Goal: Transaction & Acquisition: Purchase product/service

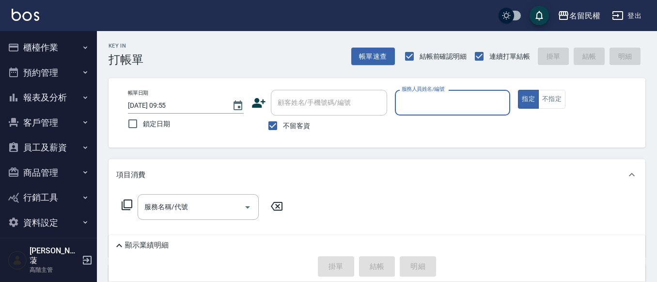
click at [56, 36] on button "櫃檯作業" at bounding box center [48, 47] width 89 height 25
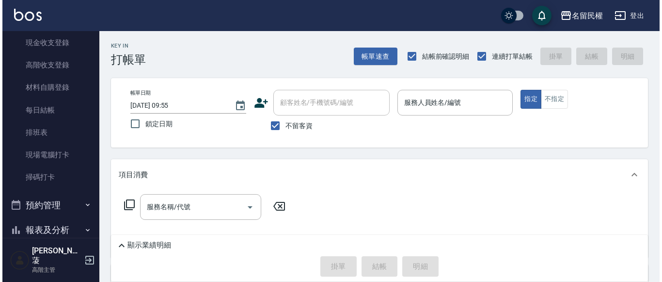
scroll to position [145, 0]
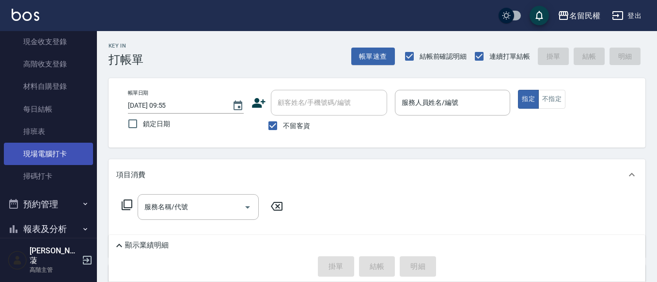
drag, startPoint x: 52, startPoint y: 141, endPoint x: 52, endPoint y: 146, distance: 5.3
click at [52, 142] on link "排班表" at bounding box center [48, 131] width 89 height 22
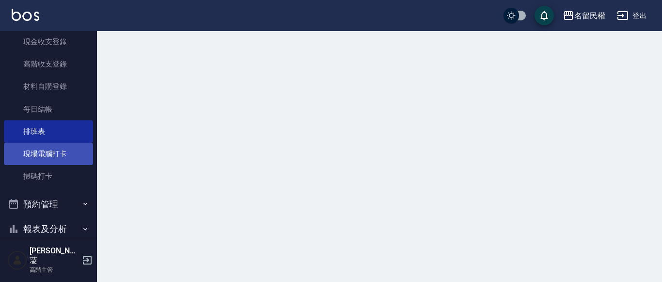
click at [53, 151] on link "現場電腦打卡" at bounding box center [48, 153] width 89 height 22
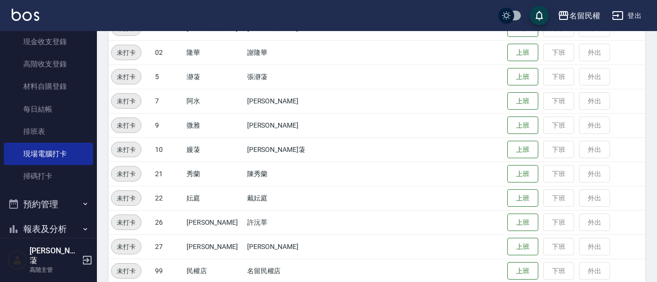
scroll to position [178, 0]
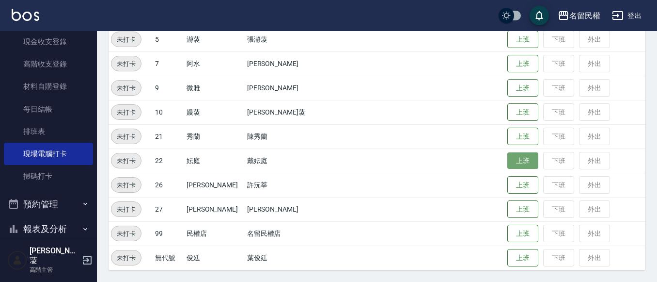
click at [513, 160] on button "上班" at bounding box center [522, 160] width 31 height 17
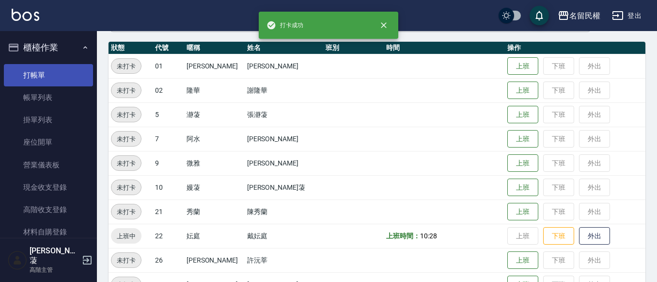
scroll to position [32, 0]
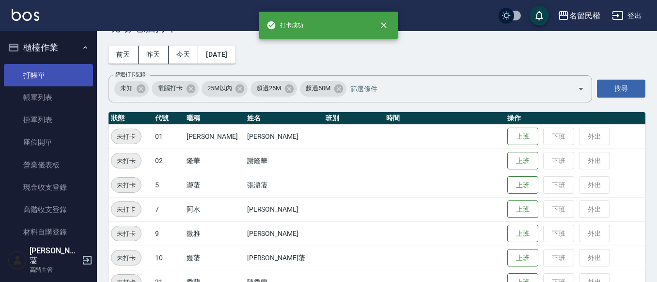
click at [81, 70] on link "打帳單" at bounding box center [48, 75] width 89 height 22
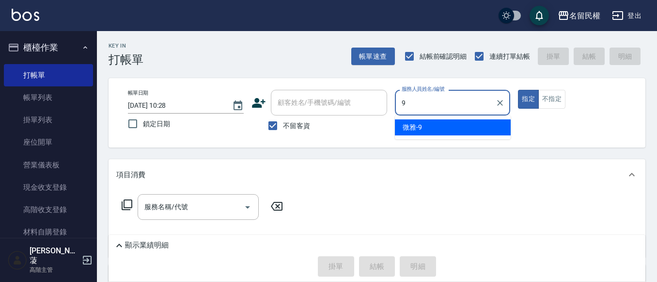
type input "微雅-9"
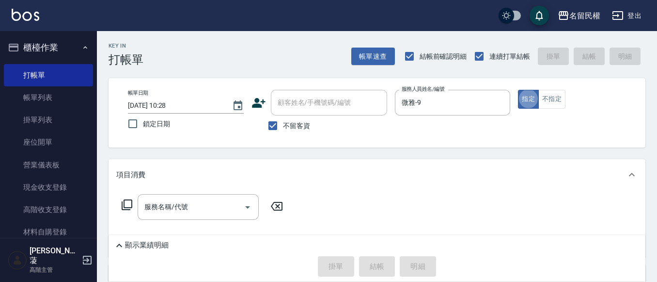
type button "true"
click at [497, 105] on icon "Clear" at bounding box center [500, 103] width 10 height 10
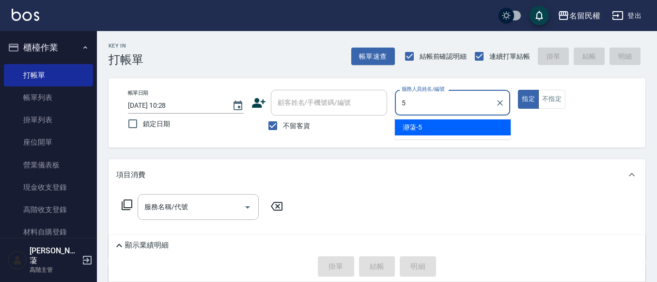
type input "瀞蓤-5"
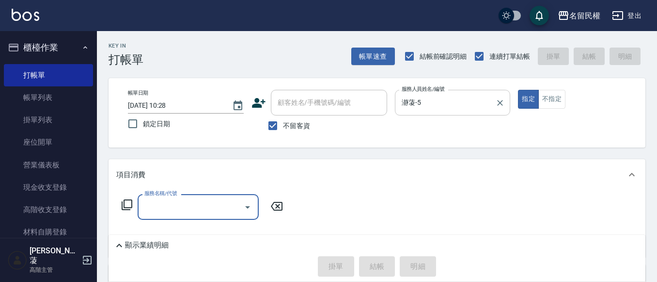
type input "0"
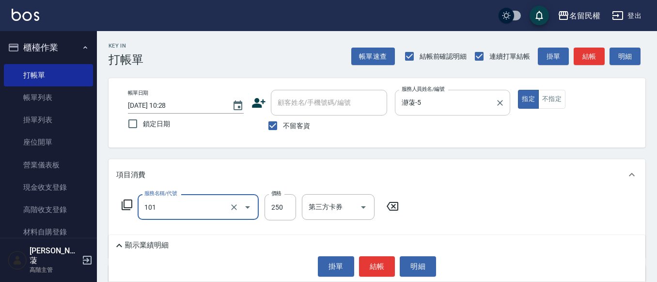
type input "不指定洗髮(101)"
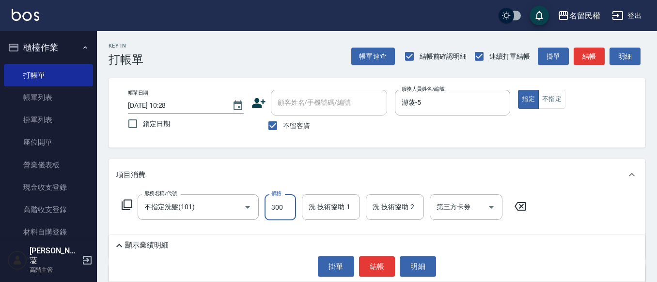
type input "300"
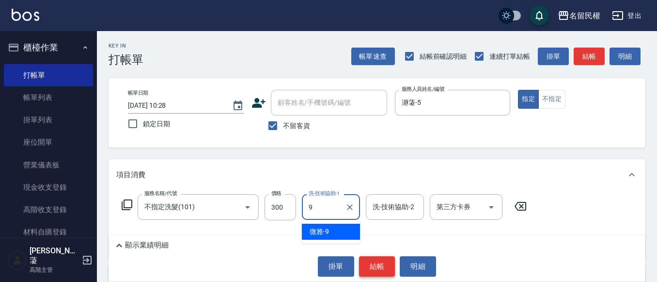
type input "微雅-9"
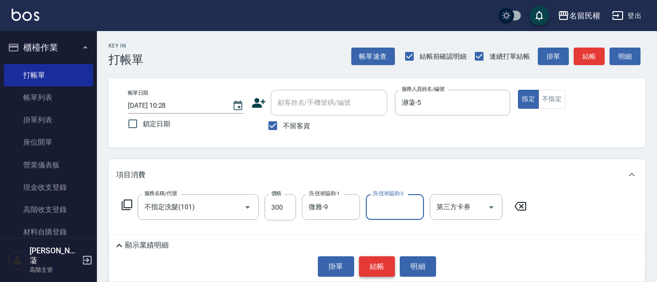
click at [374, 268] on button "結帳" at bounding box center [377, 266] width 36 height 20
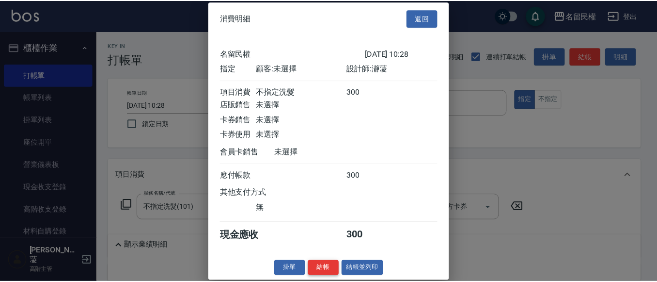
scroll to position [13, 0]
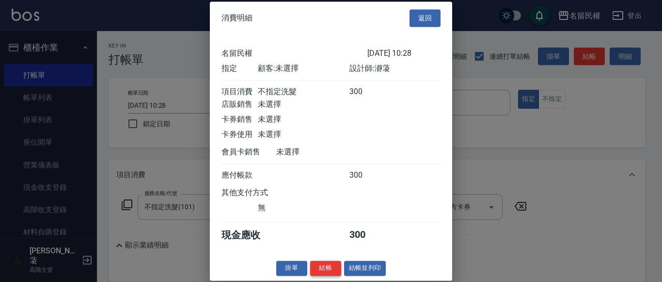
click at [328, 269] on button "結帳" at bounding box center [325, 267] width 31 height 15
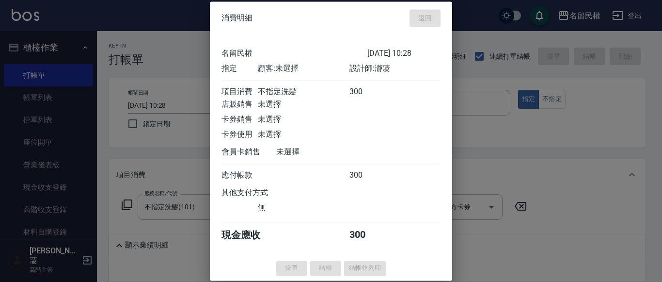
type input "[DATE] 10:45"
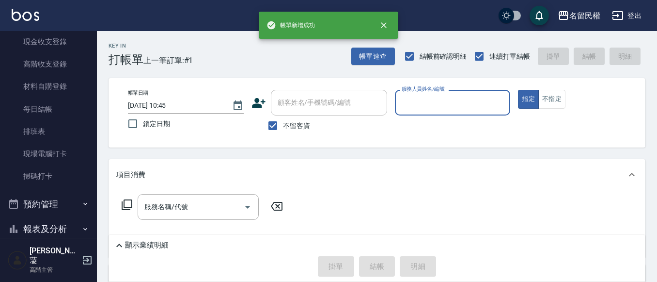
scroll to position [242, 0]
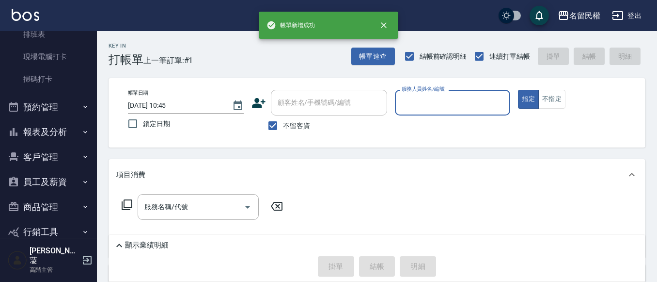
click at [47, 130] on button "報表及分析" at bounding box center [48, 131] width 89 height 25
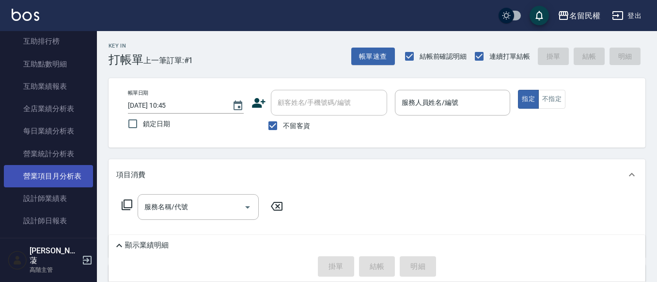
scroll to position [533, 0]
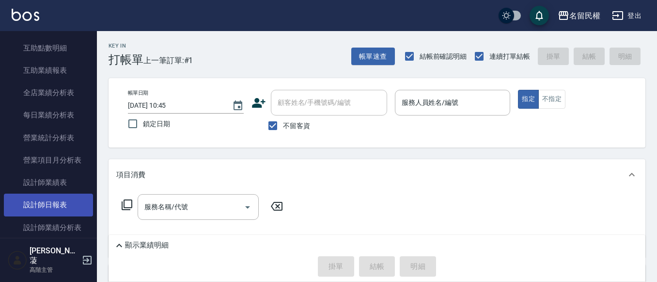
click at [59, 203] on link "設計師日報表" at bounding box center [48, 204] width 89 height 22
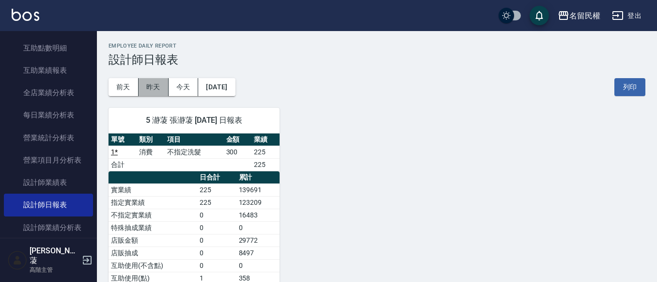
click at [162, 95] on button "昨天" at bounding box center [154, 87] width 30 height 18
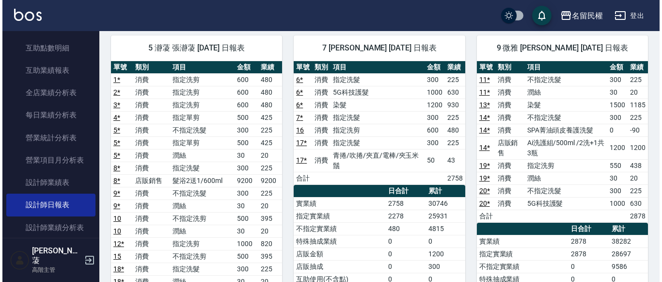
scroll to position [48, 0]
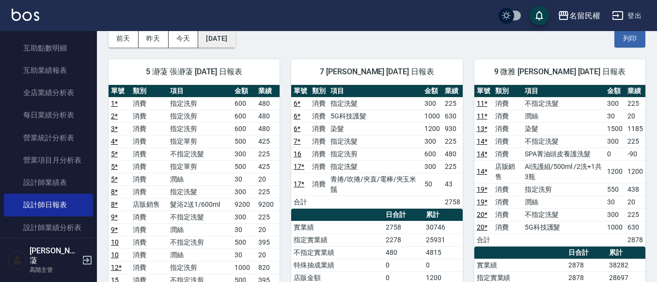
click at [235, 33] on button "[DATE]" at bounding box center [216, 39] width 37 height 18
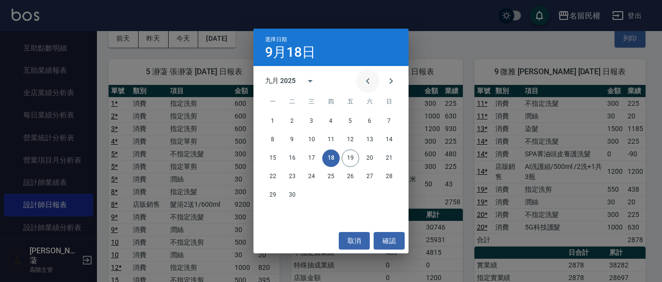
click at [361, 79] on button "Previous month" at bounding box center [367, 80] width 23 height 23
click at [276, 173] on button "18" at bounding box center [272, 176] width 17 height 17
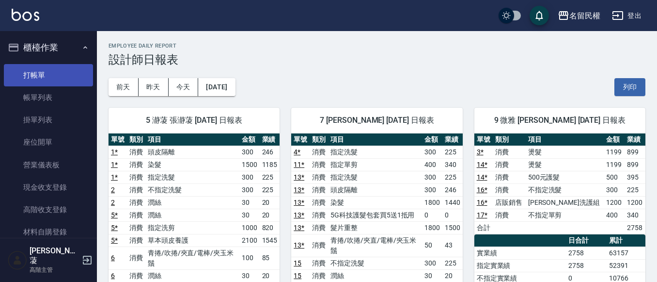
click at [45, 67] on link "打帳單" at bounding box center [48, 75] width 89 height 22
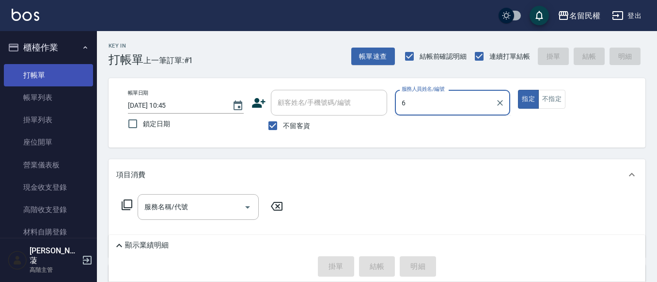
type input "6"
click at [518, 90] on button "指定" at bounding box center [528, 99] width 21 height 19
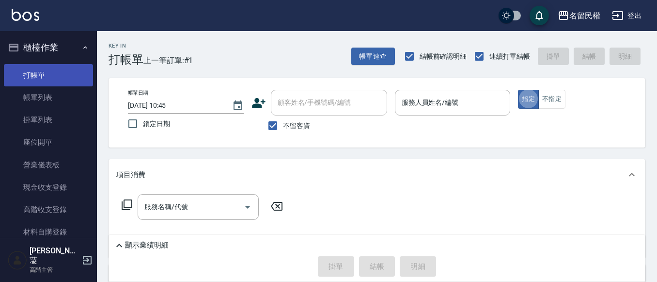
type button "true"
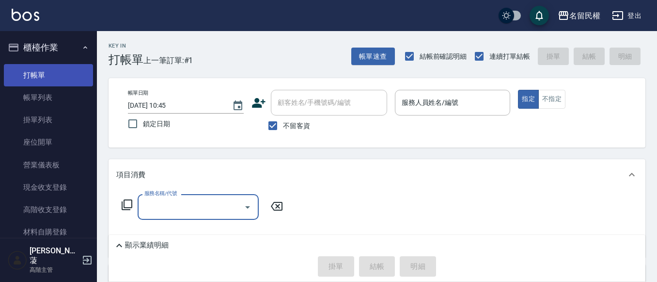
type input "2"
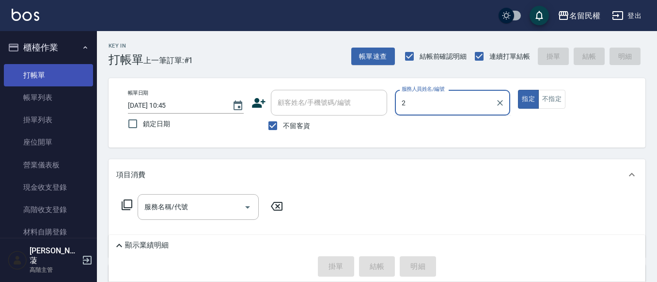
type input "2"
click at [518, 90] on button "指定" at bounding box center [528, 99] width 21 height 19
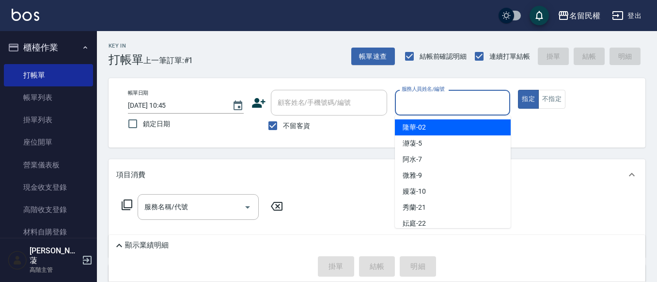
click at [485, 109] on input "服務人員姓名/編號" at bounding box center [452, 102] width 107 height 17
type input "6"
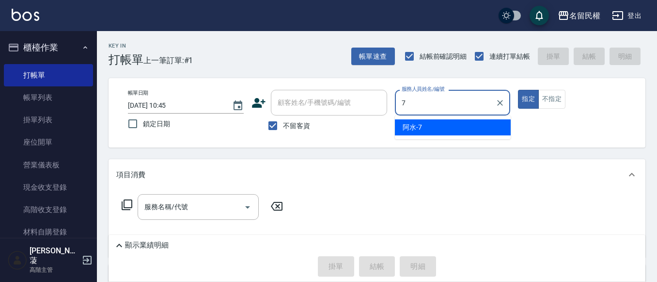
type input "阿水-7"
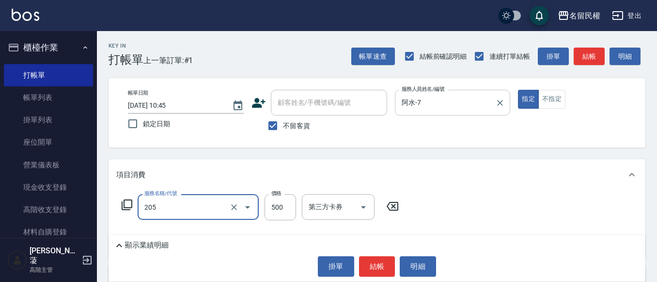
type input "指定洗剪(205)"
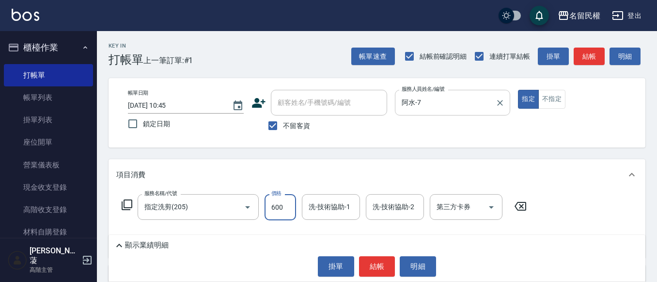
type input "600"
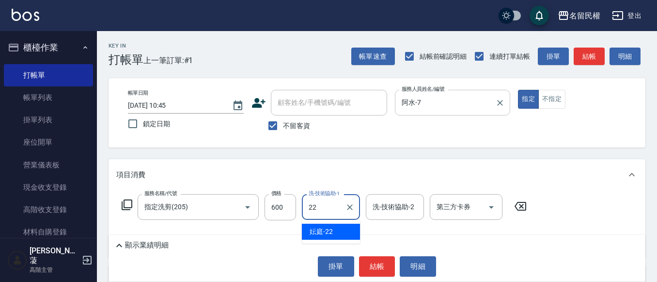
type input "妘庭-22"
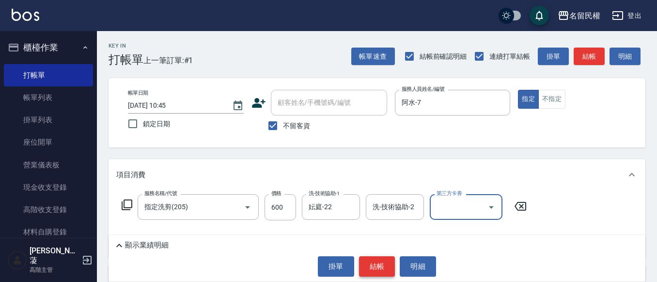
click at [376, 261] on button "結帳" at bounding box center [377, 266] width 36 height 20
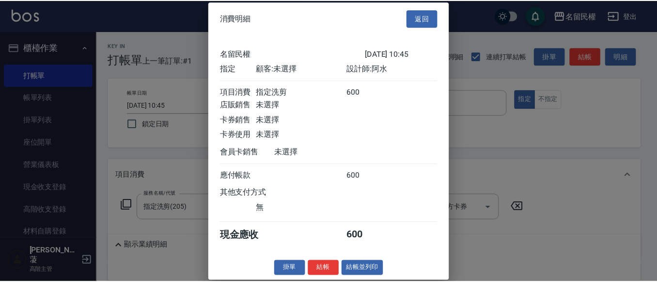
scroll to position [13, 0]
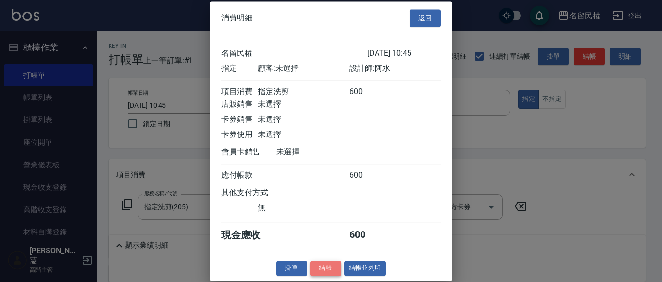
click at [311, 263] on button "結帳" at bounding box center [325, 267] width 31 height 15
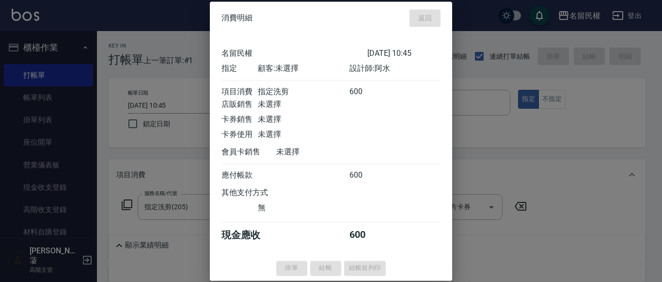
type input "[DATE] 10:52"
